Goal: Information Seeking & Learning: Find specific fact

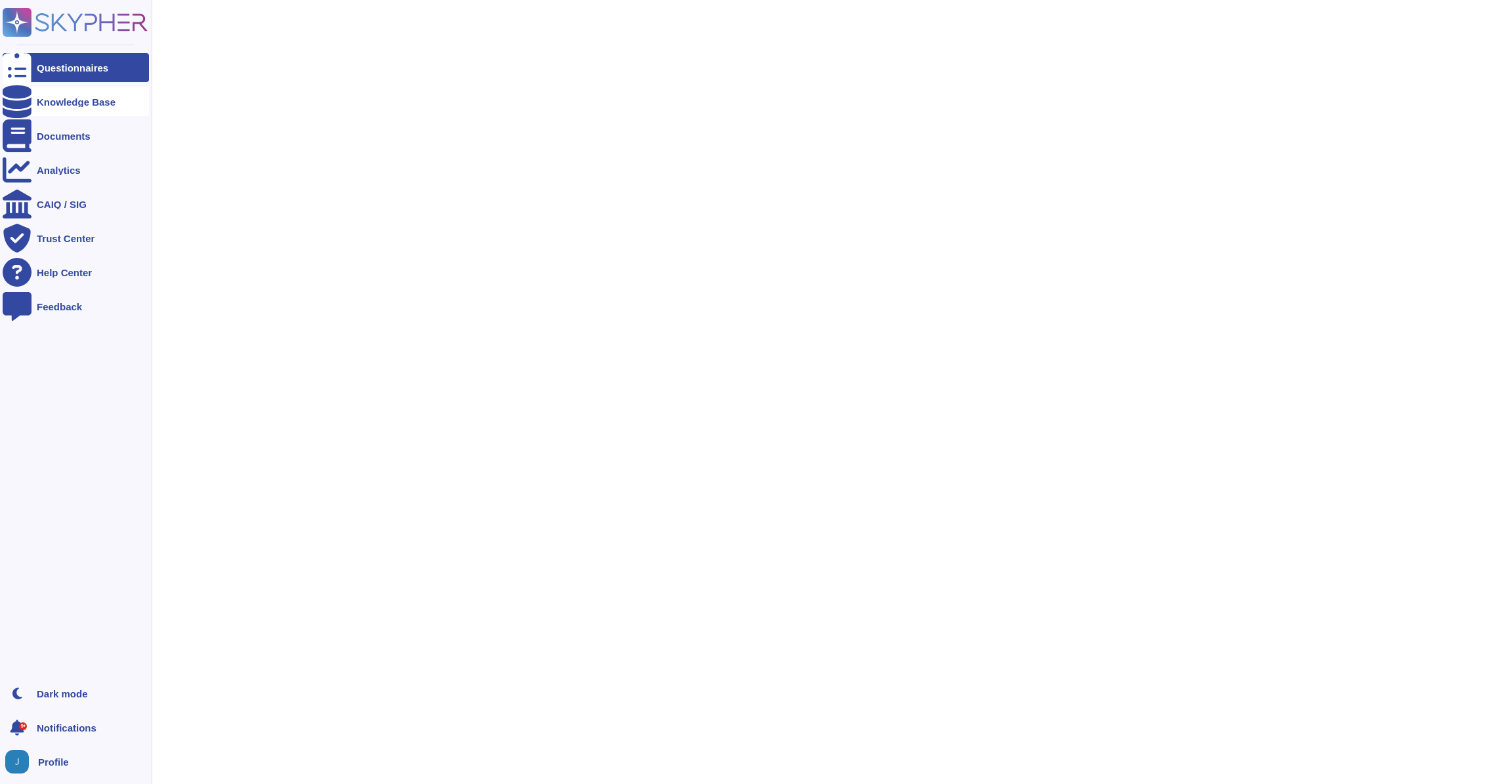
click at [27, 98] on div at bounding box center [17, 101] width 28 height 28
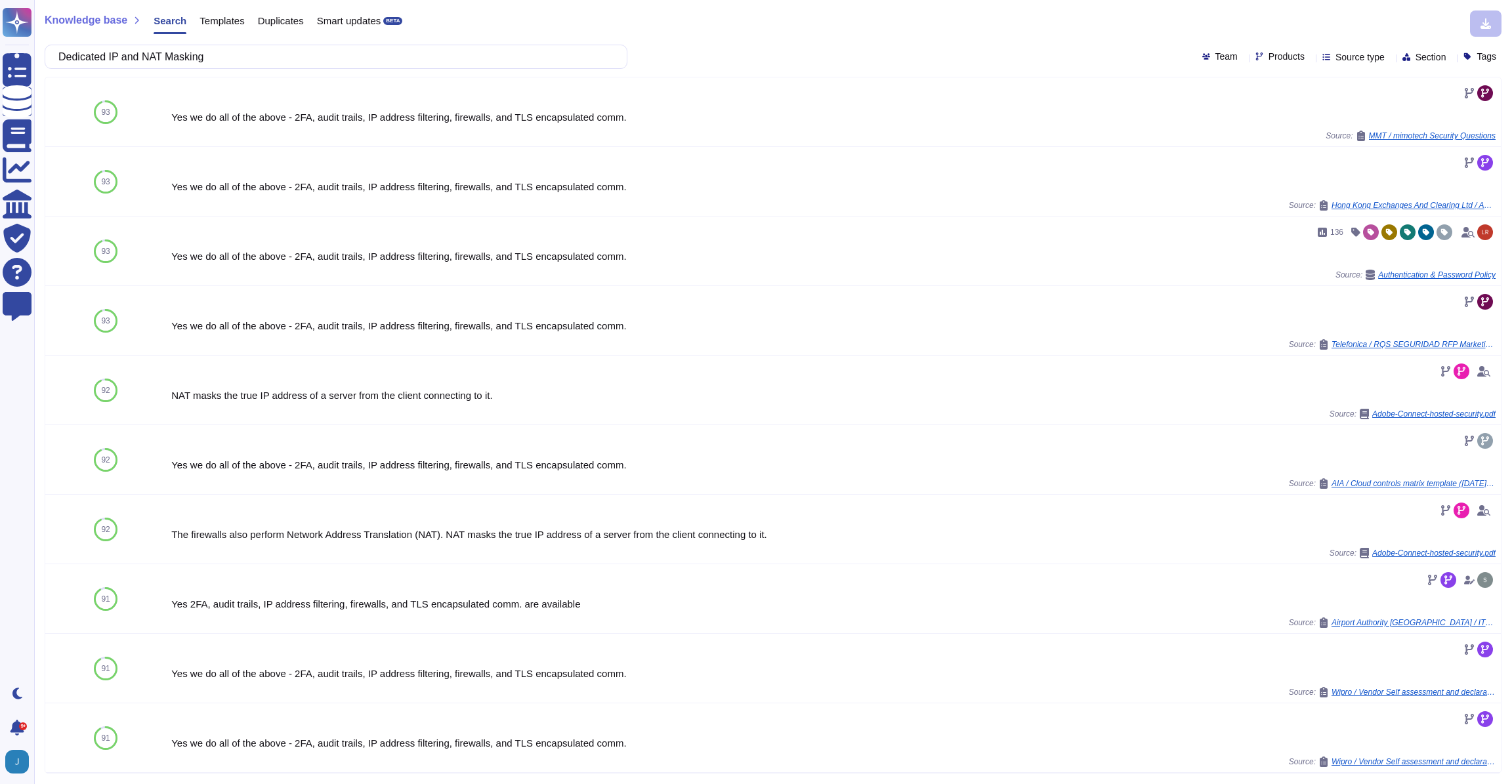
click at [230, 24] on span "Templates" at bounding box center [222, 21] width 45 height 10
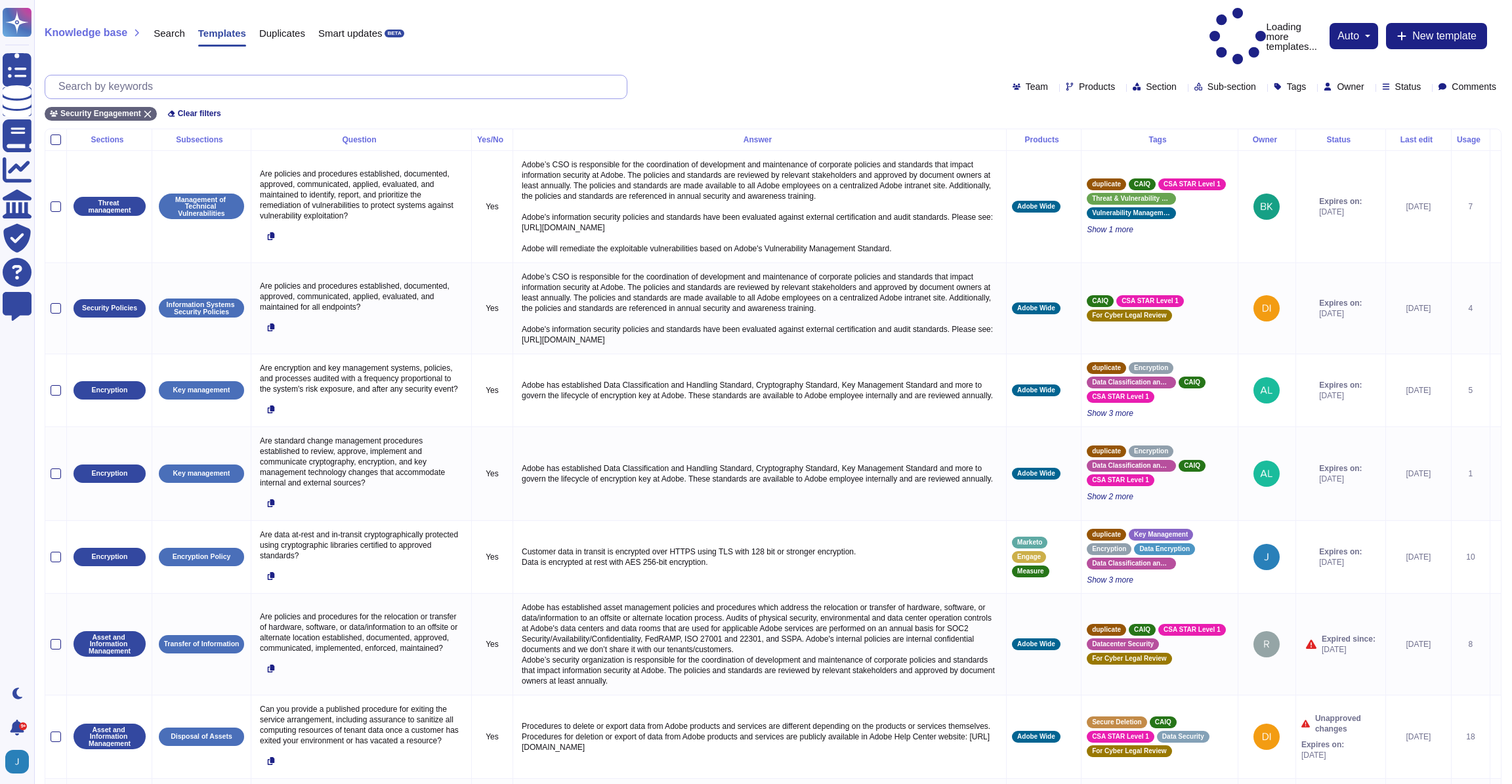
click at [401, 75] on input "text" at bounding box center [339, 86] width 575 height 23
paste input "Dedicated IP and NAT Masking"
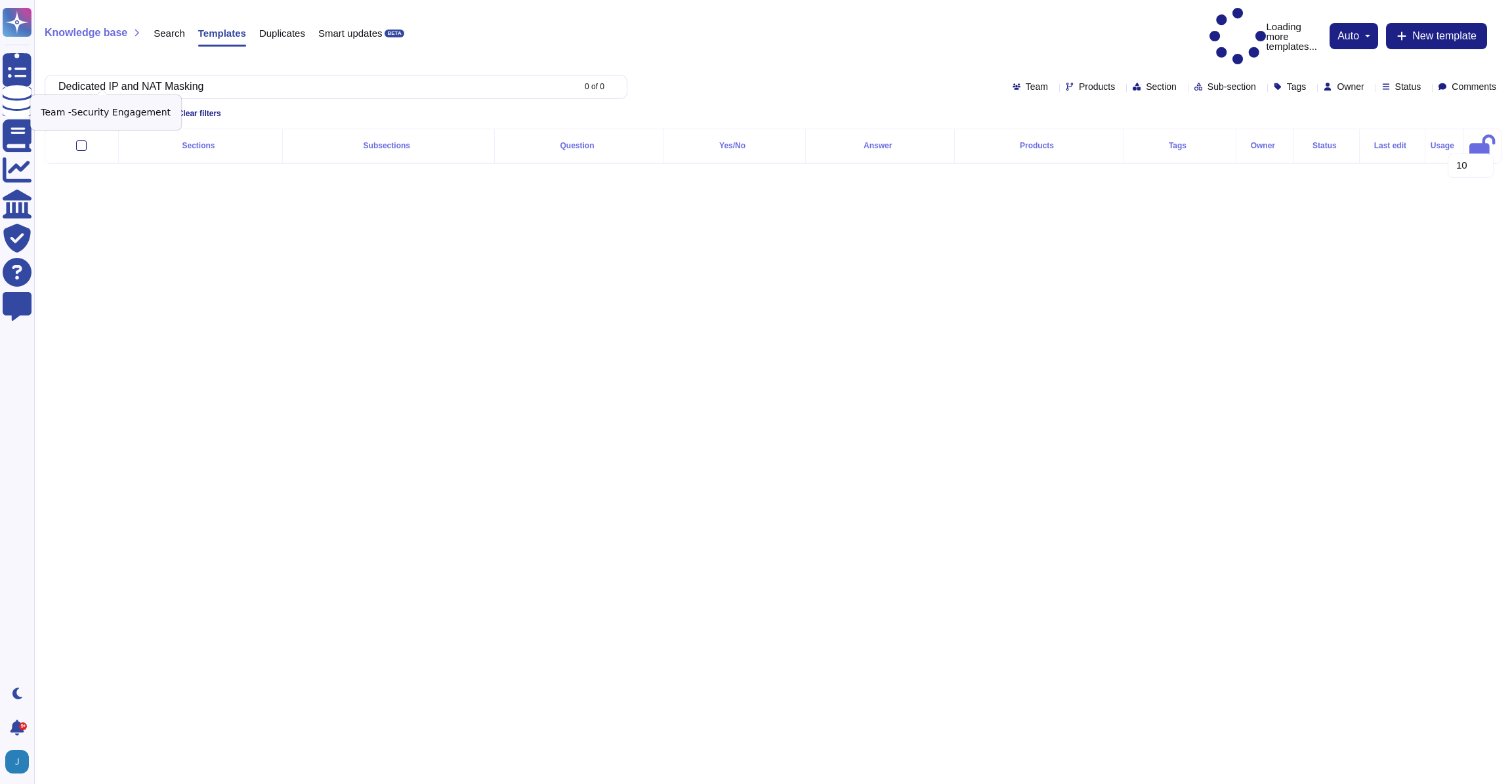
click at [148, 110] on icon at bounding box center [147, 113] width 7 height 7
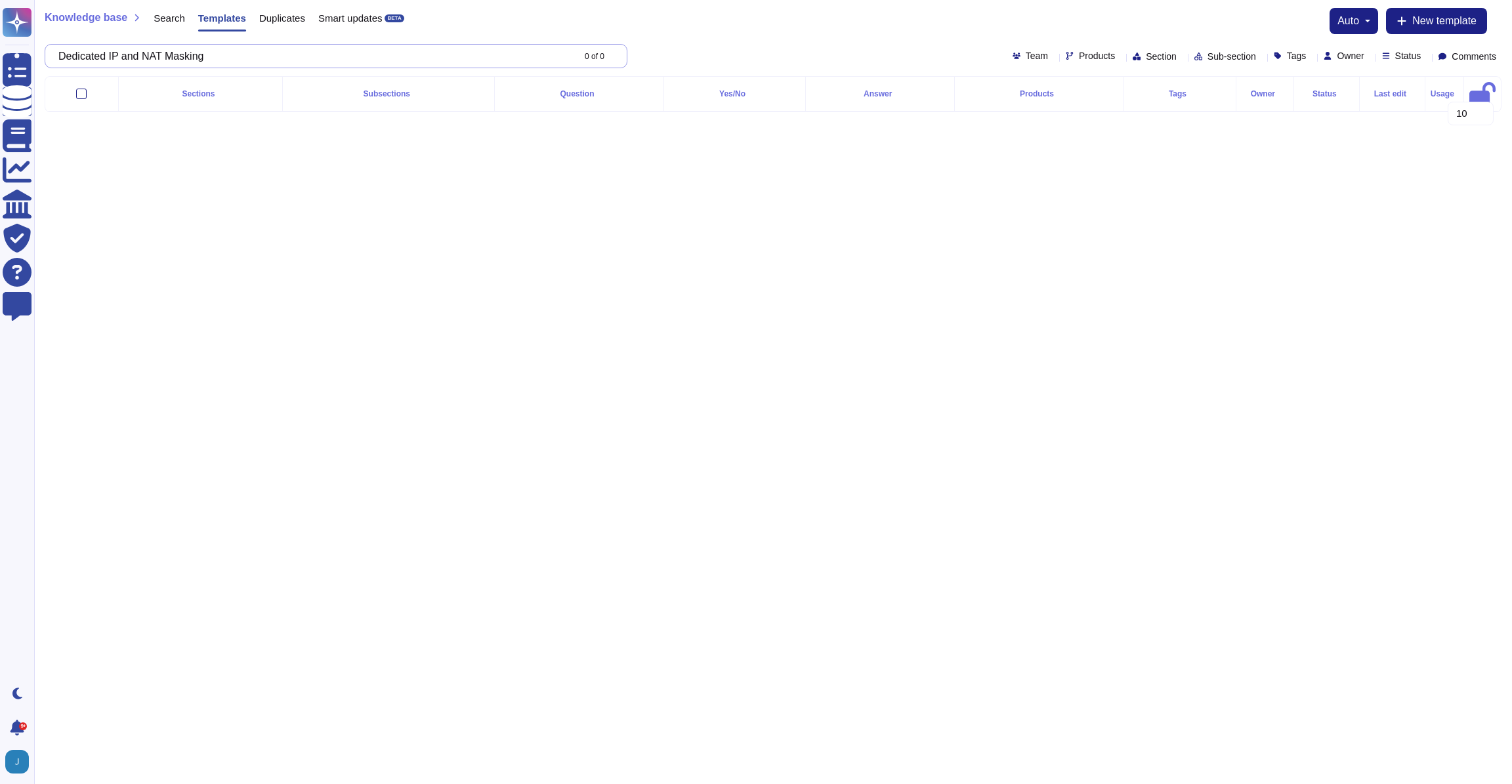
click at [371, 53] on input "Dedicated IP and NAT Masking" at bounding box center [312, 56] width 521 height 23
paste input "AEM cloud service uses Kubernetes to check memory and CPU consumptio"
click at [489, 61] on input "volumetric attack" at bounding box center [312, 56] width 521 height 23
paste input "new containers are automatically spun up or down to maintain performanc"
paste input "Access is granted and logged for the specific environment(s) where the work is …"
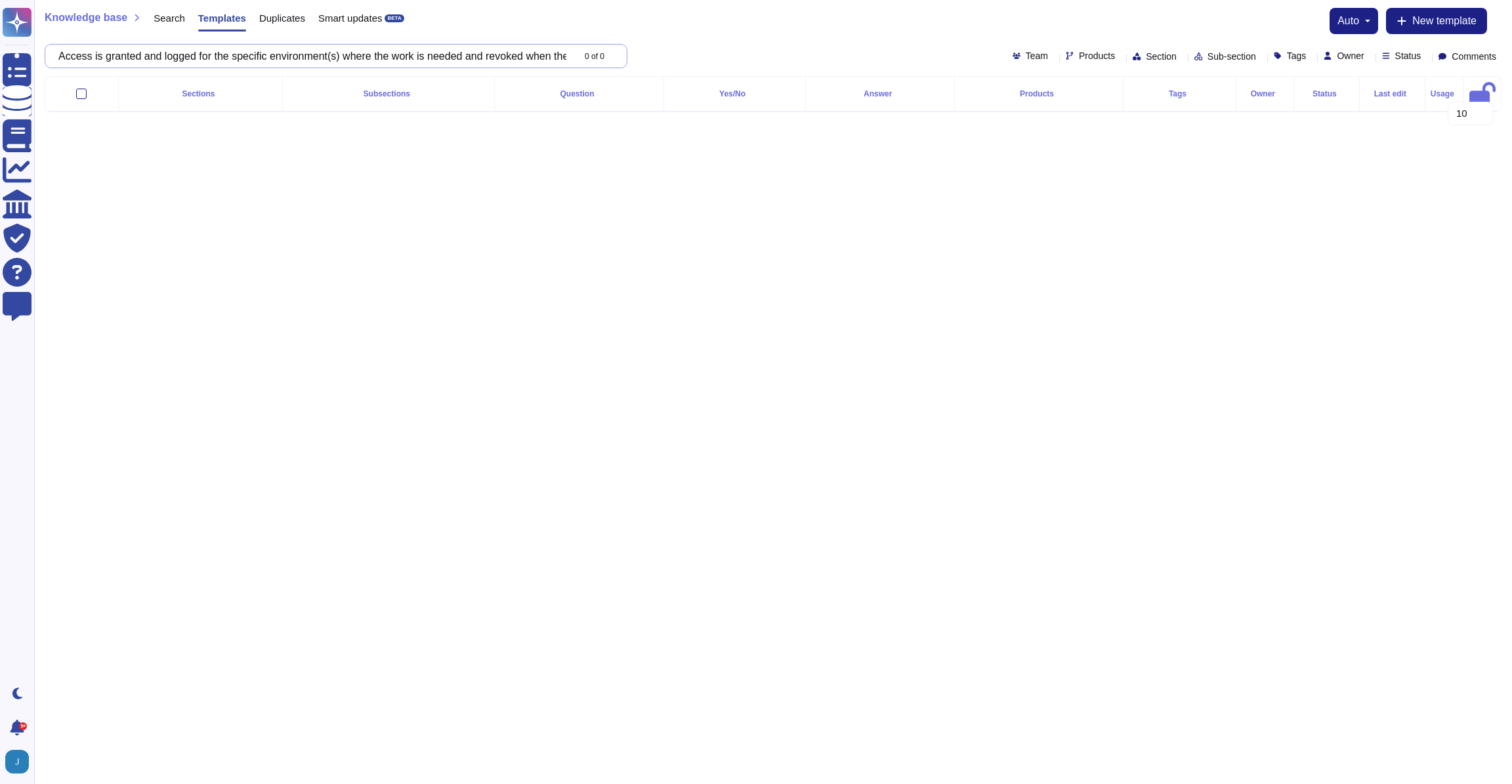
click at [418, 60] on input "Access is granted and logged for the specific environment(s) where the work is …" at bounding box center [312, 56] width 521 height 23
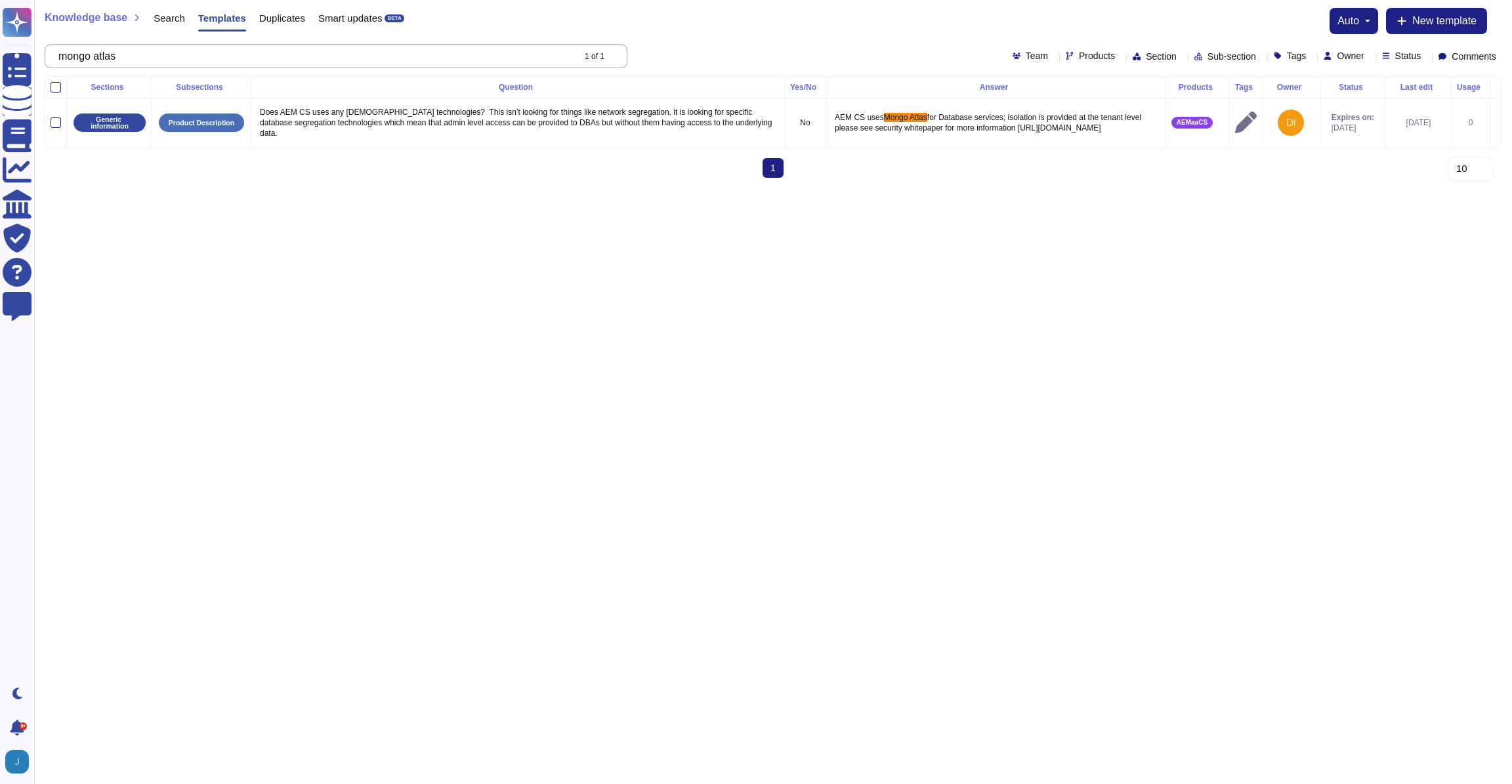
click at [490, 66] on input "mongo atlas" at bounding box center [312, 56] width 521 height 23
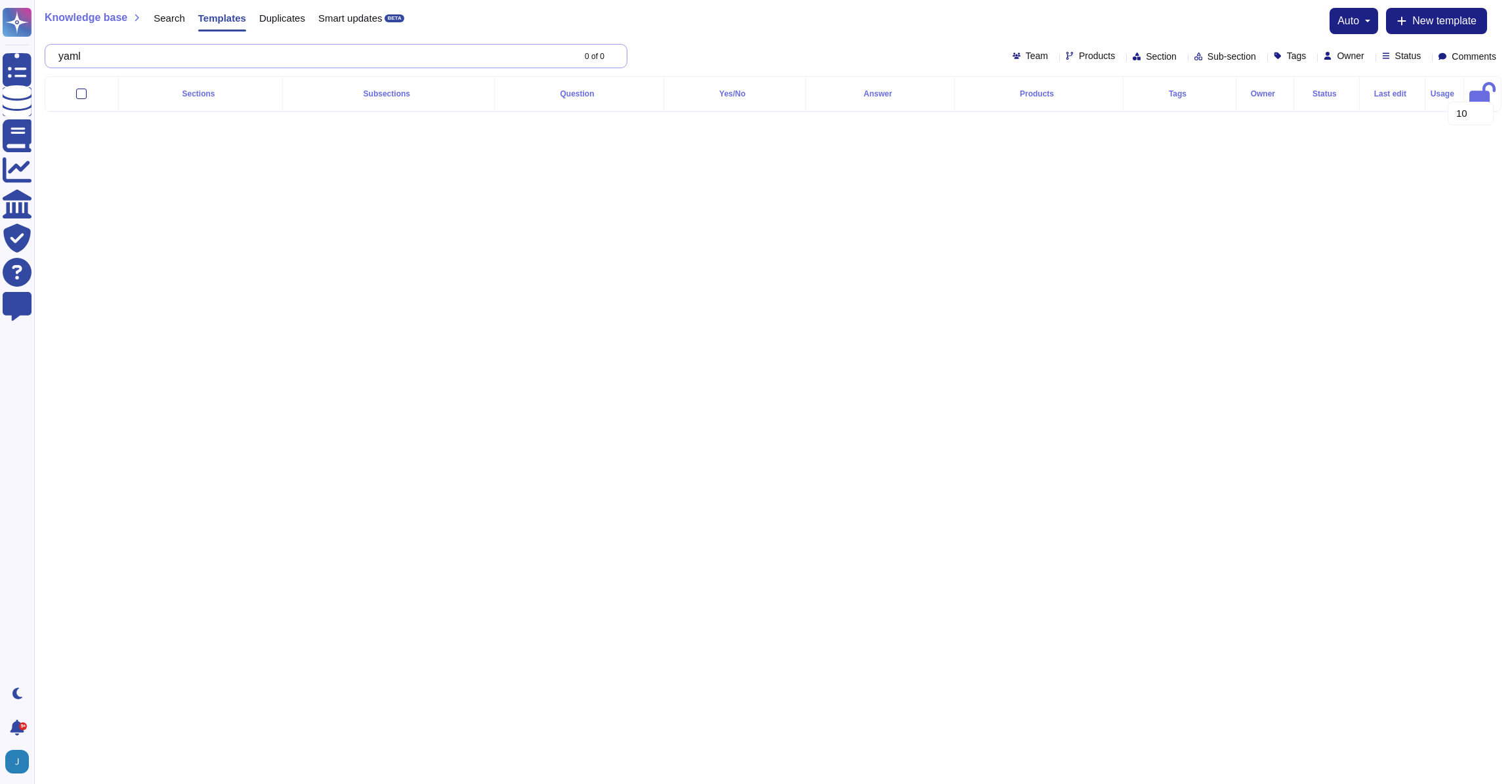
type input "yaml"
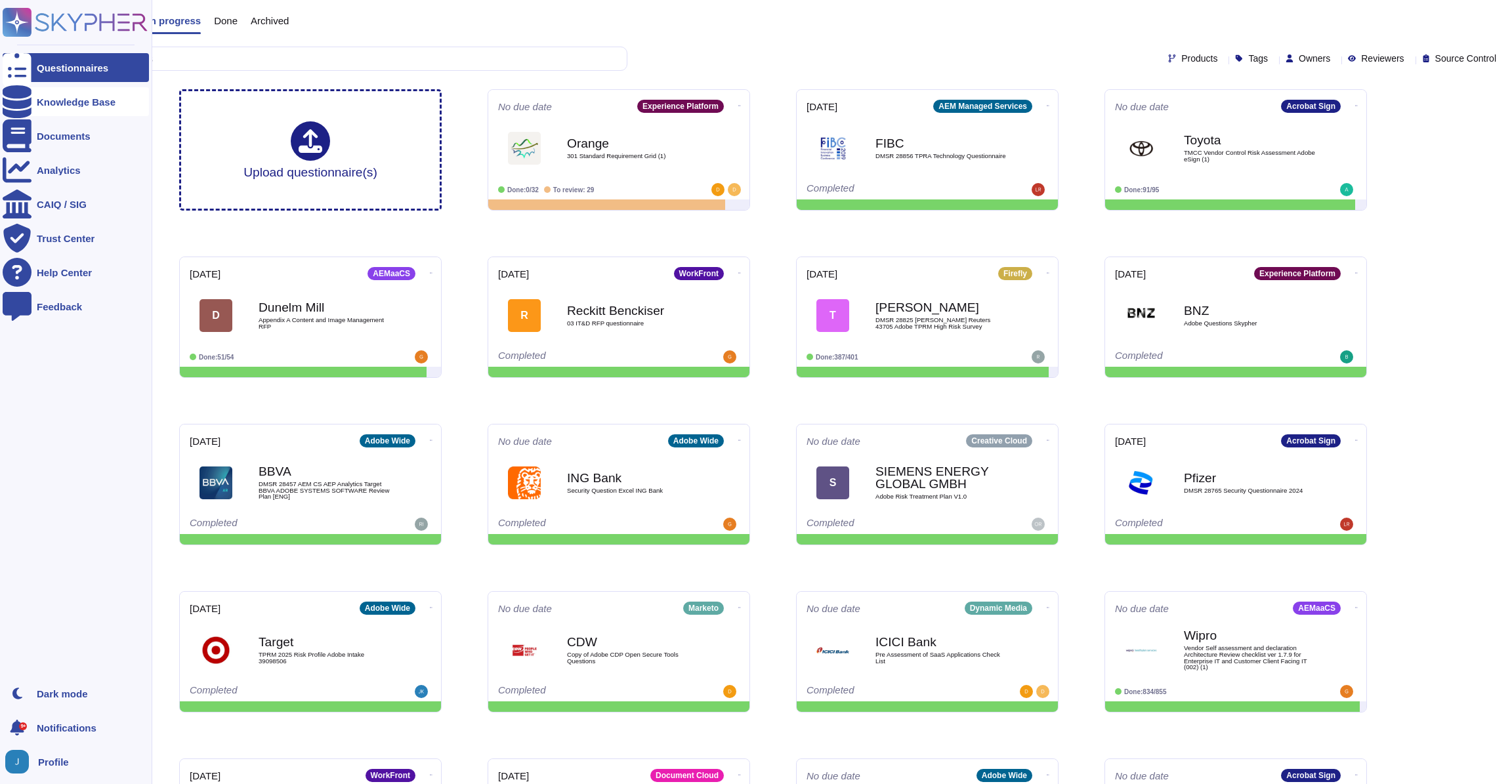
click at [21, 105] on icon at bounding box center [17, 101] width 28 height 32
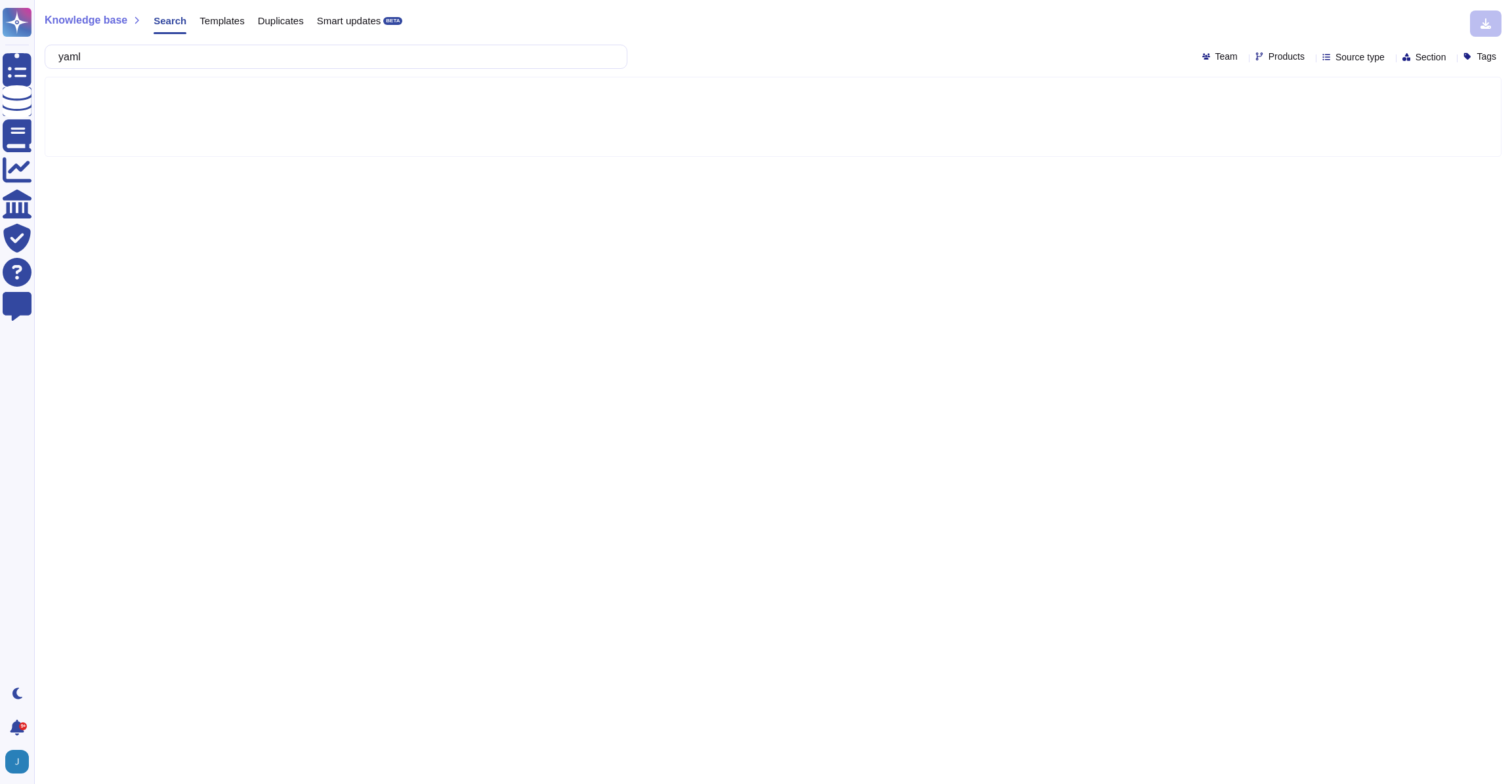
type input "yaml"
click at [220, 20] on span "Templates" at bounding box center [222, 21] width 45 height 10
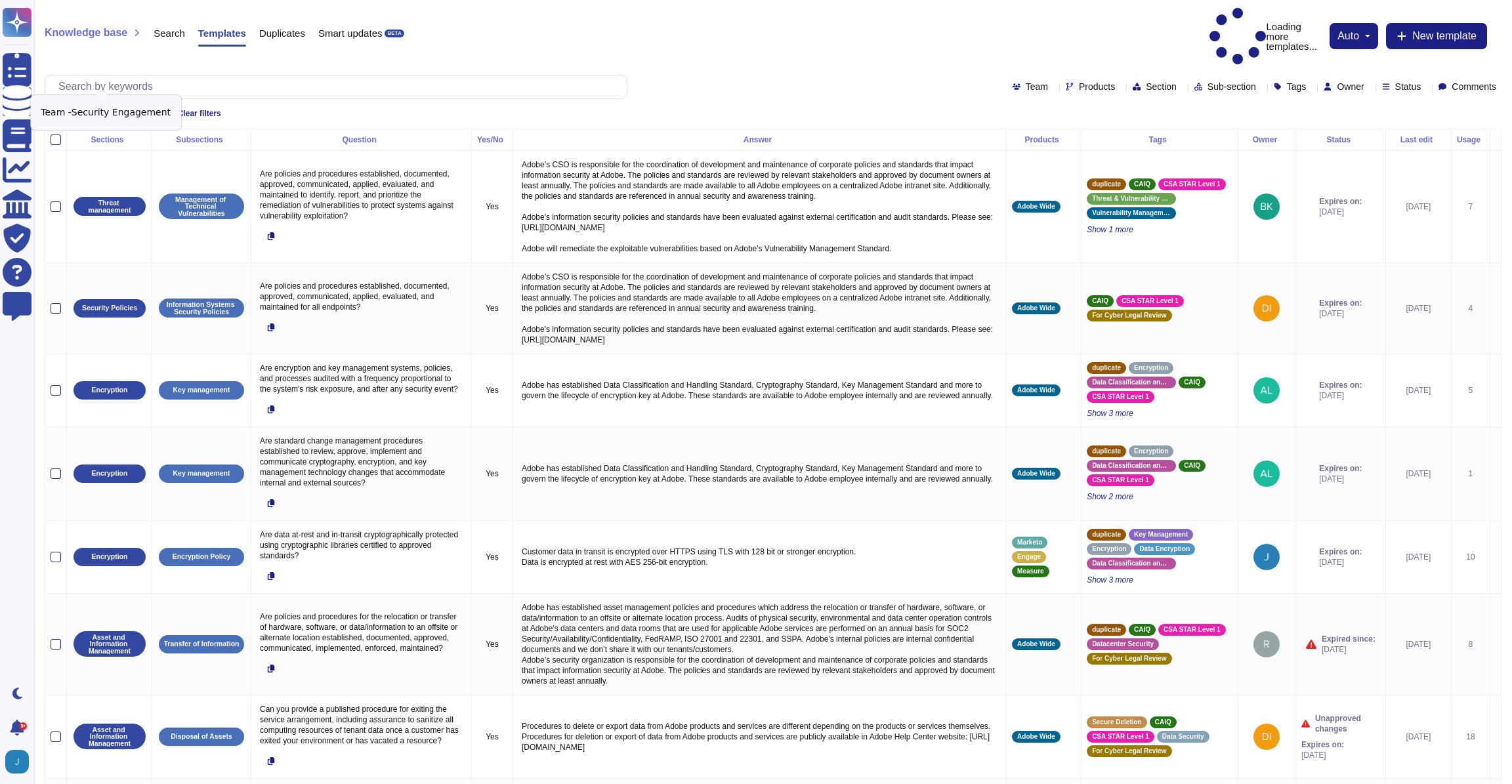
click at [150, 110] on icon at bounding box center [147, 113] width 7 height 7
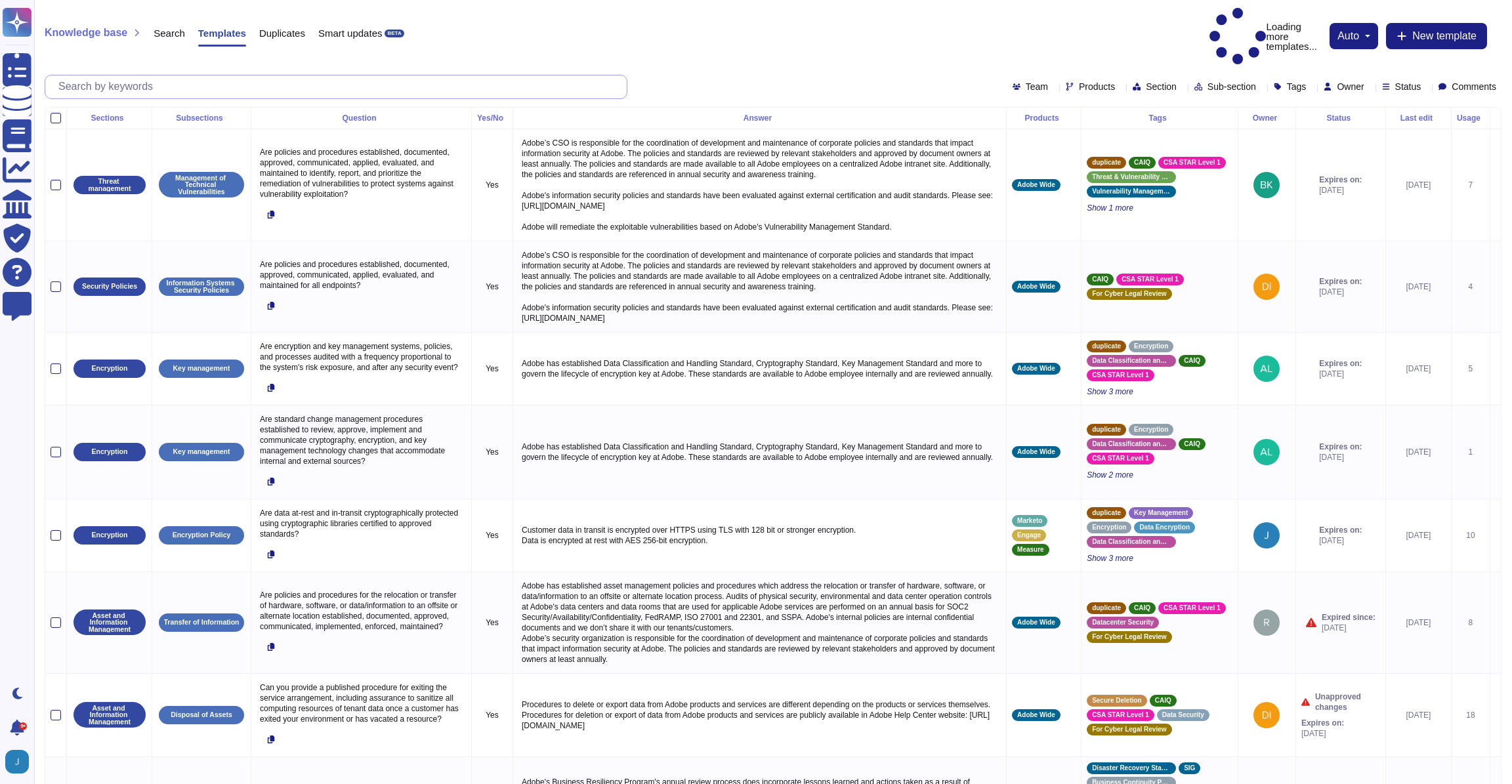
click at [134, 75] on input "text" at bounding box center [339, 86] width 575 height 23
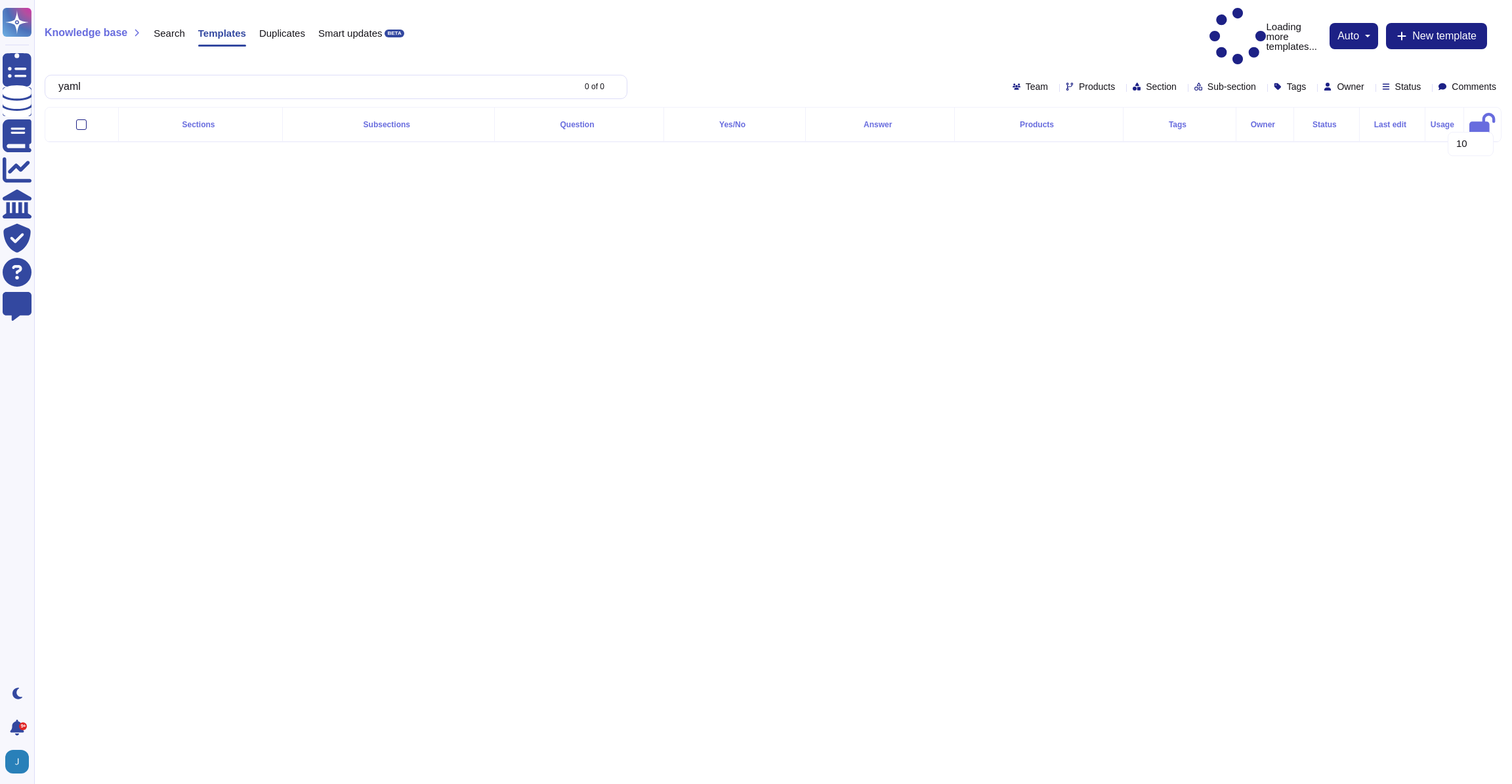
type input "yaml"
